Goal: Transaction & Acquisition: Book appointment/travel/reservation

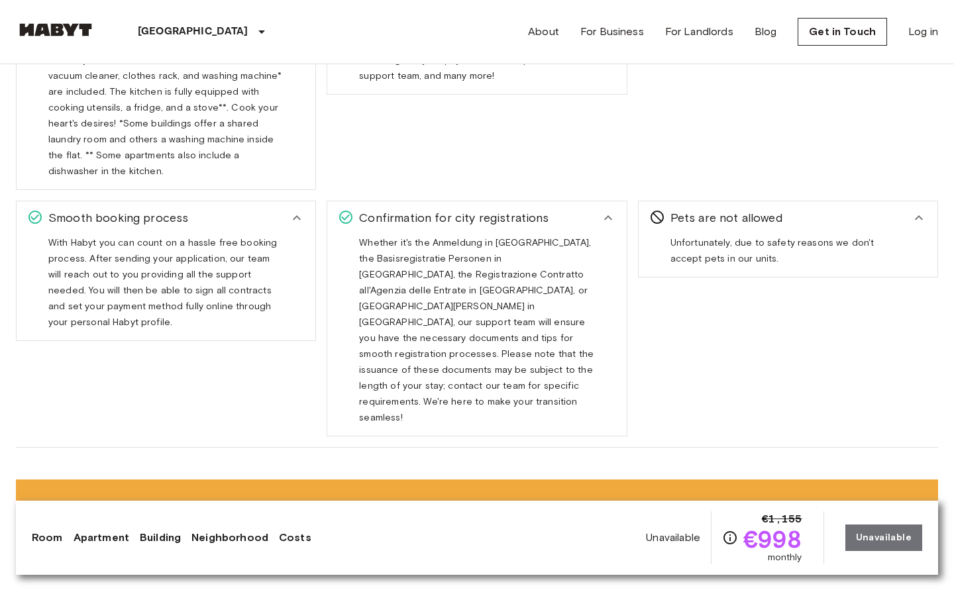
scroll to position [2081, 0]
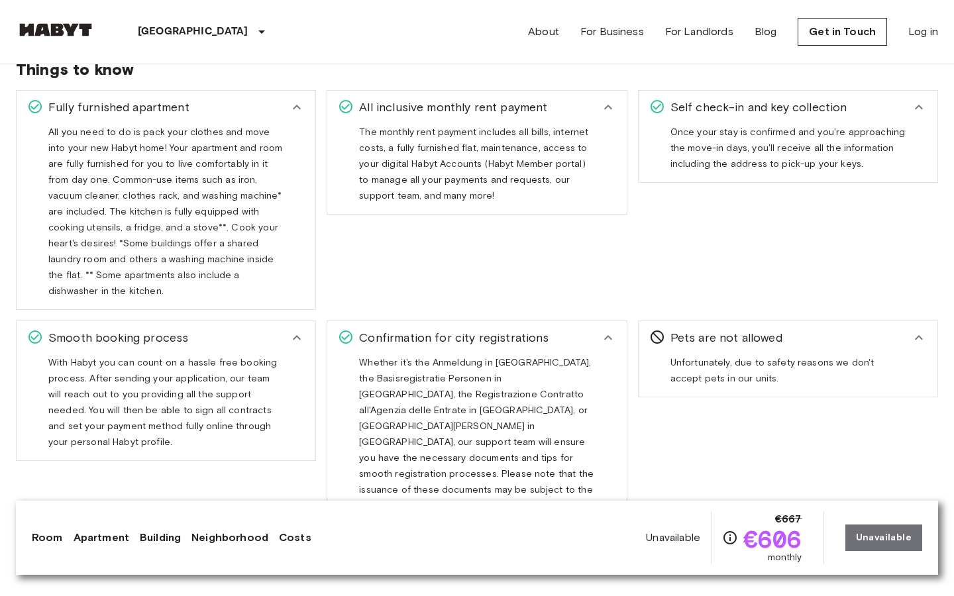
scroll to position [2081, 0]
